Goal: Find specific page/section: Find specific page/section

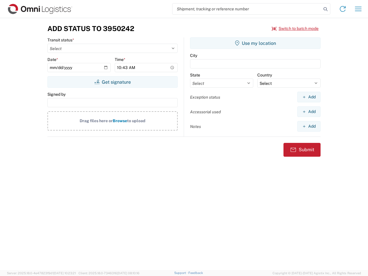
click at [247, 9] on input "search" at bounding box center [247, 8] width 149 height 11
click at [326, 9] on icon at bounding box center [326, 9] width 8 height 8
click at [343, 9] on icon at bounding box center [342, 8] width 9 height 9
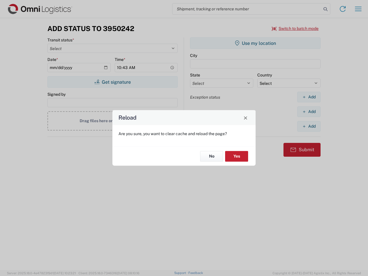
click at [359, 9] on div "Reload Are you sure, you want to clear cache and reload the page? No Yes" at bounding box center [184, 138] width 368 height 276
click at [296, 28] on div "Reload Are you sure, you want to clear cache and reload the page? No Yes" at bounding box center [184, 138] width 368 height 276
click at [113, 82] on div "Reload Are you sure, you want to clear cache and reload the page? No Yes" at bounding box center [184, 138] width 368 height 276
click at [256, 43] on div "Reload Are you sure, you want to clear cache and reload the page? No Yes" at bounding box center [184, 138] width 368 height 276
click at [309, 97] on div "Reload Are you sure, you want to clear cache and reload the page? No Yes" at bounding box center [184, 138] width 368 height 276
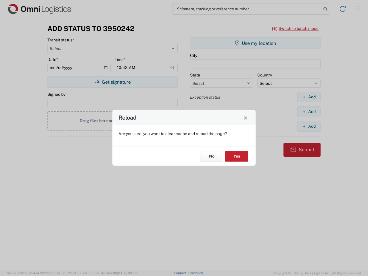
click at [309, 112] on div "Reload Are you sure, you want to clear cache and reload the page? No Yes" at bounding box center [184, 138] width 368 height 276
click at [309, 126] on div "Reload Are you sure, you want to clear cache and reload the page? No Yes" at bounding box center [184, 138] width 368 height 276
